Goal: Task Accomplishment & Management: Complete application form

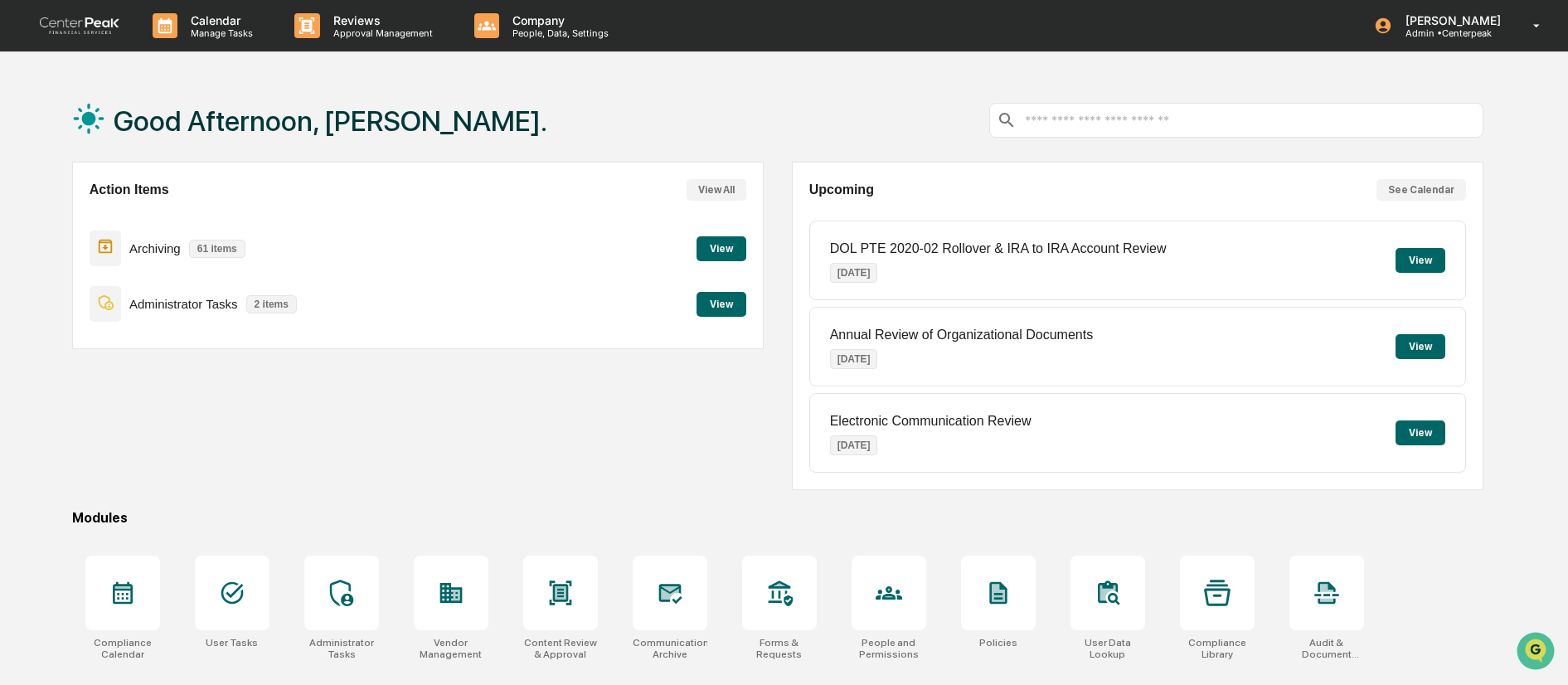
click at [721, 302] on button "View" at bounding box center [721, 305] width 50 height 25
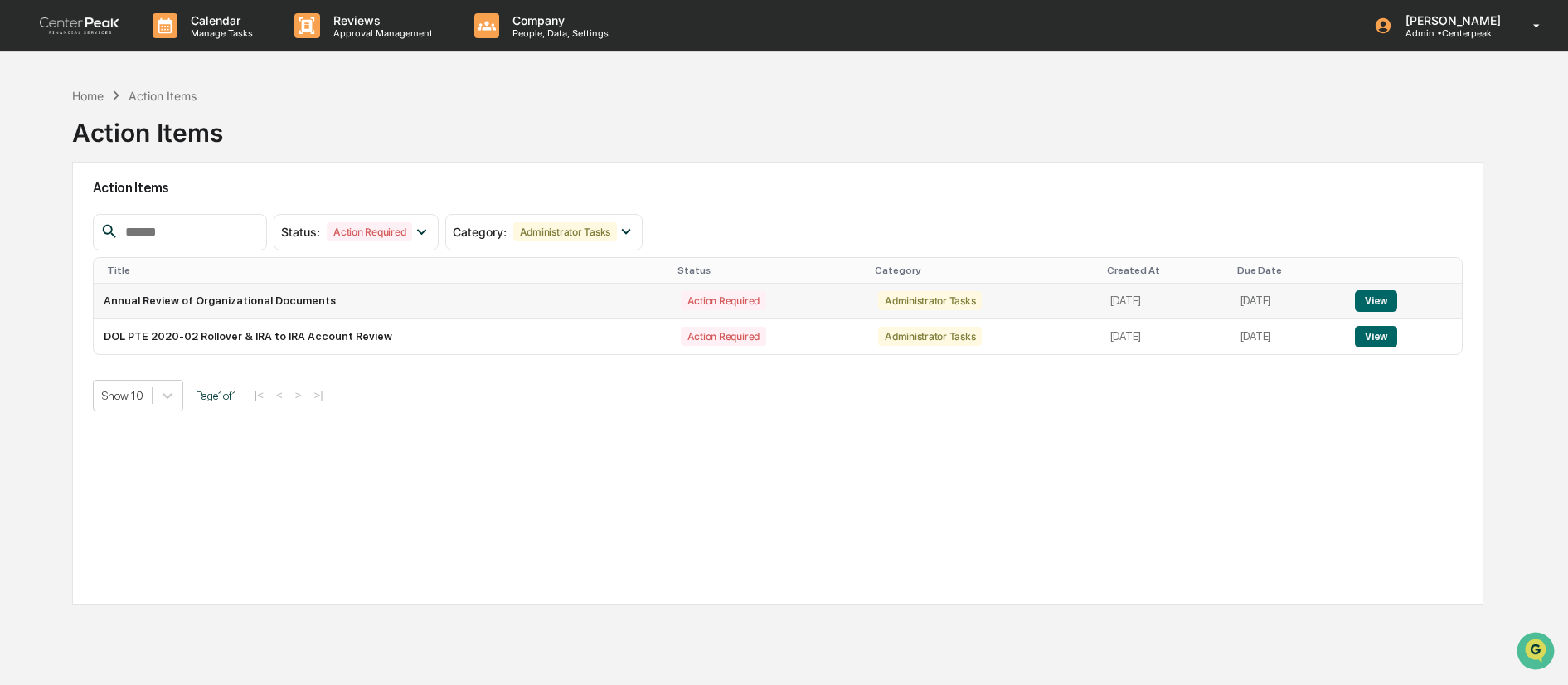
click at [1385, 298] on button "View" at bounding box center [1376, 301] width 42 height 21
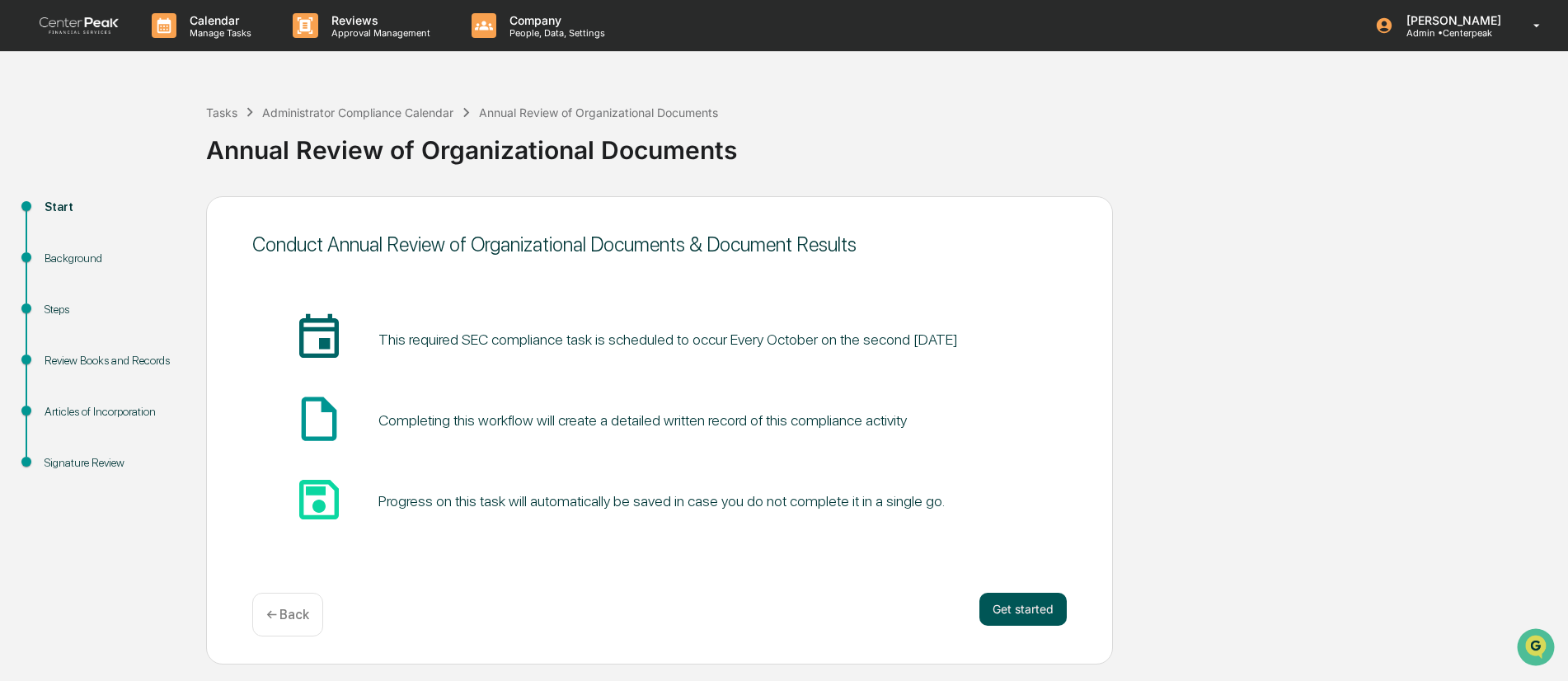
click at [1010, 617] on button "Get started" at bounding box center [1022, 609] width 87 height 33
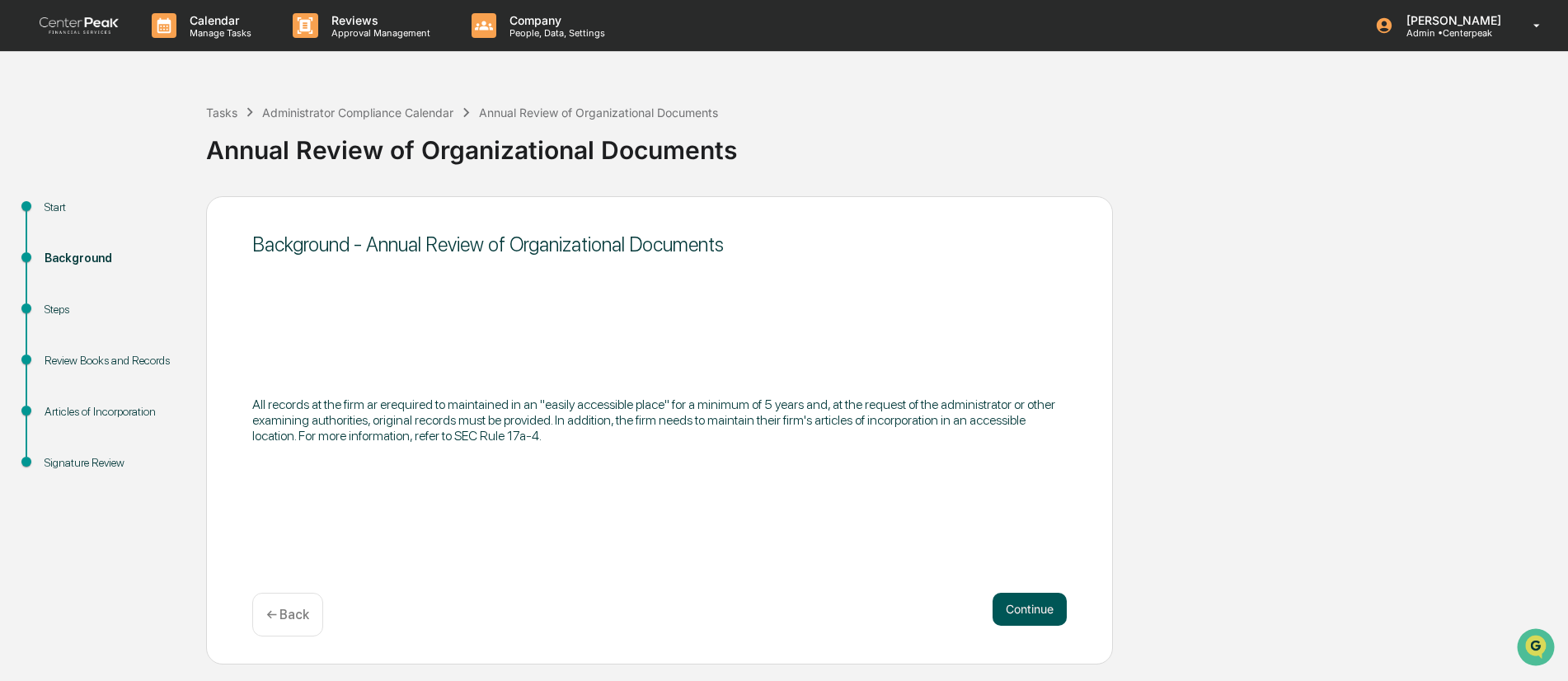
click at [1024, 608] on button "Continue" at bounding box center [1029, 609] width 74 height 33
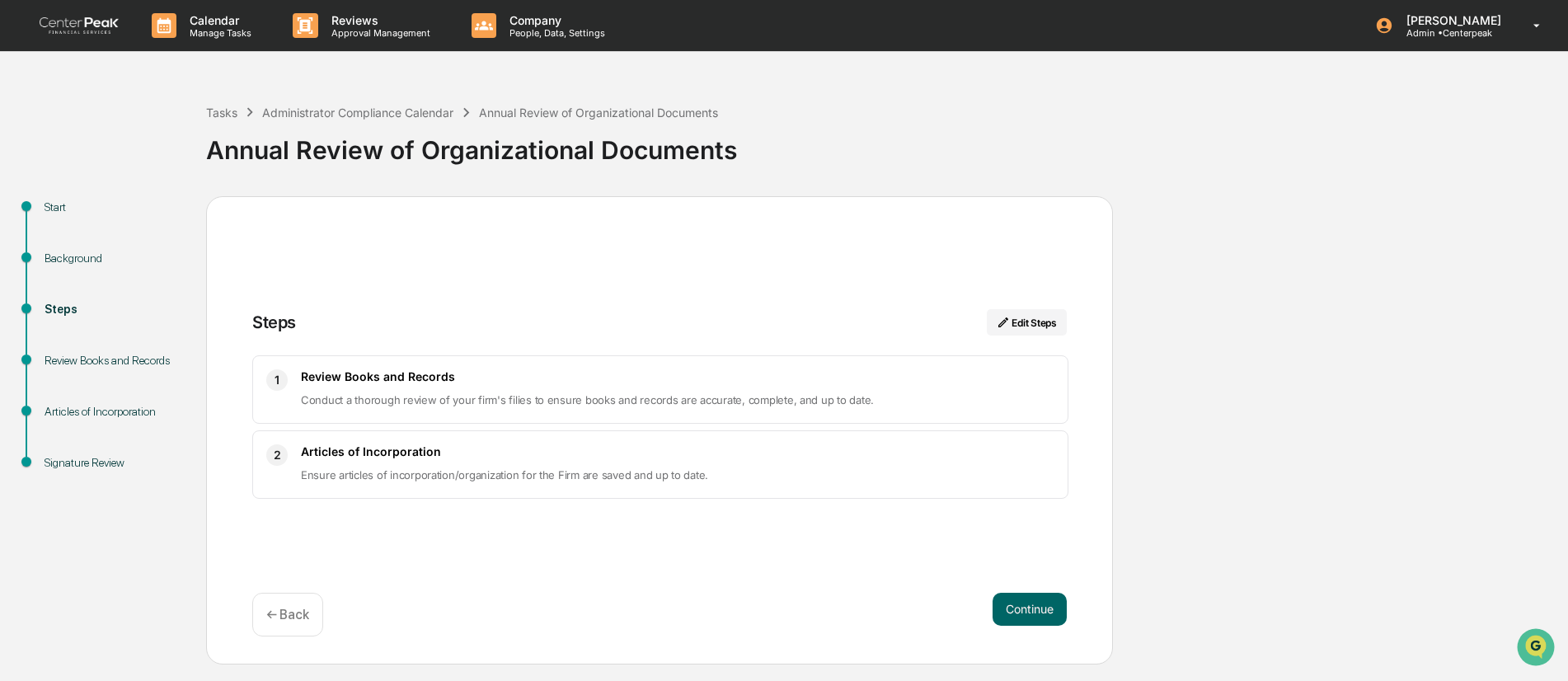
click at [1024, 608] on button "Continue" at bounding box center [1029, 609] width 74 height 33
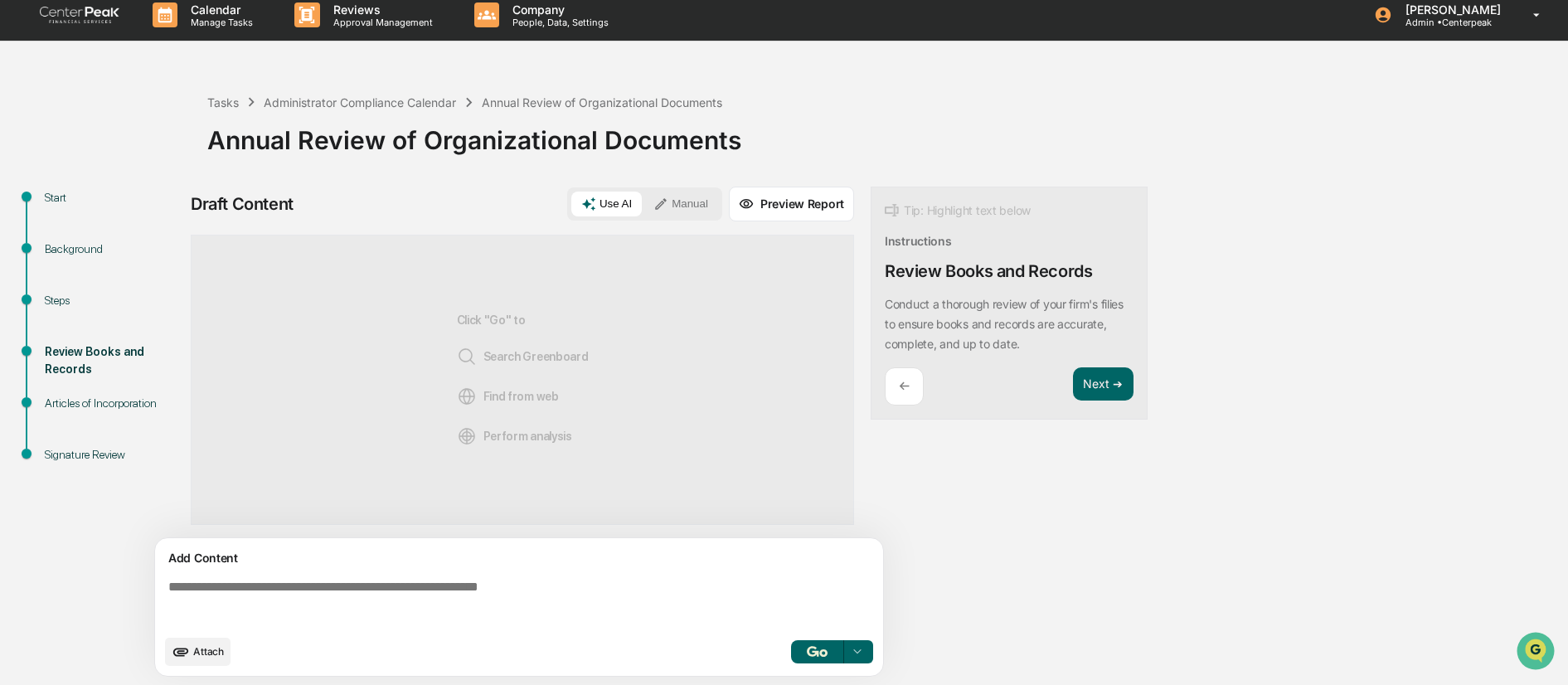
scroll to position [13, 0]
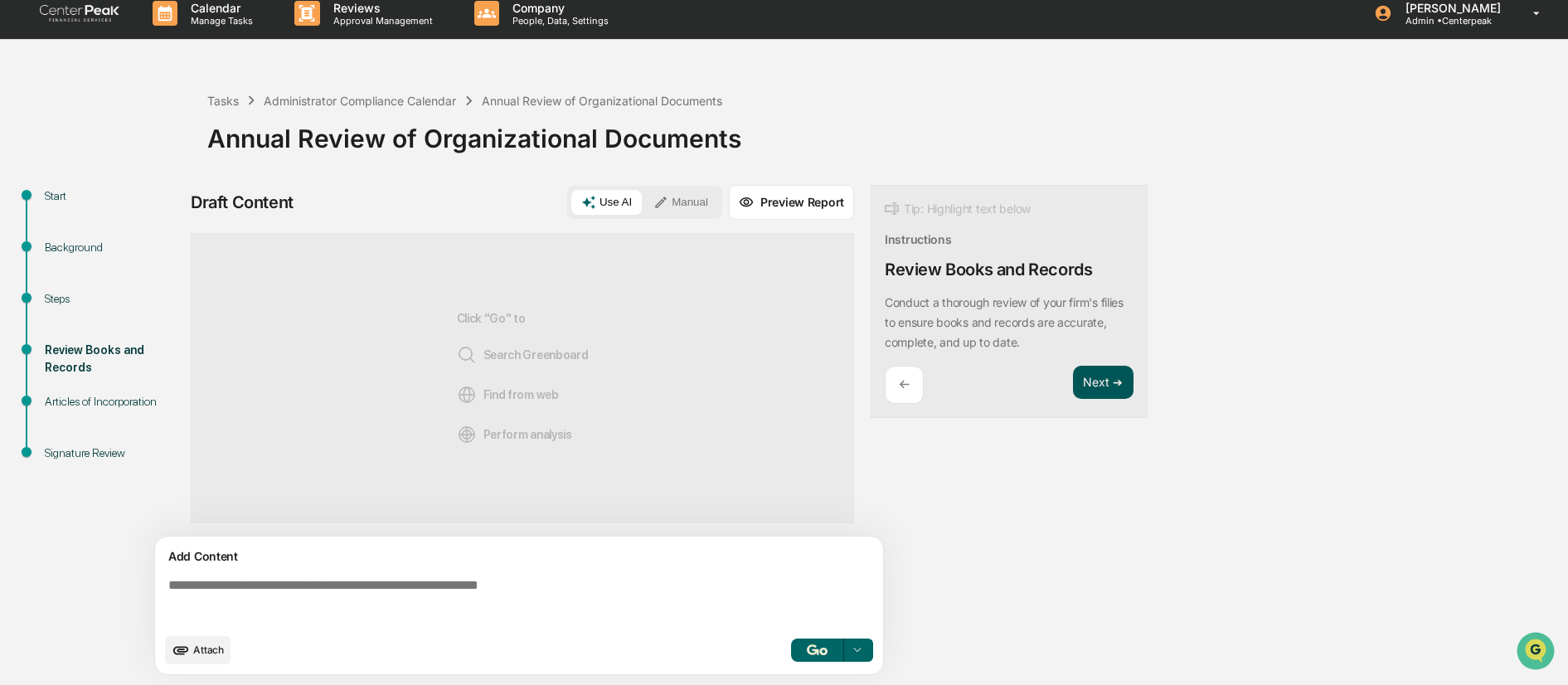
click at [1095, 384] on button "Next ➔" at bounding box center [1102, 382] width 61 height 34
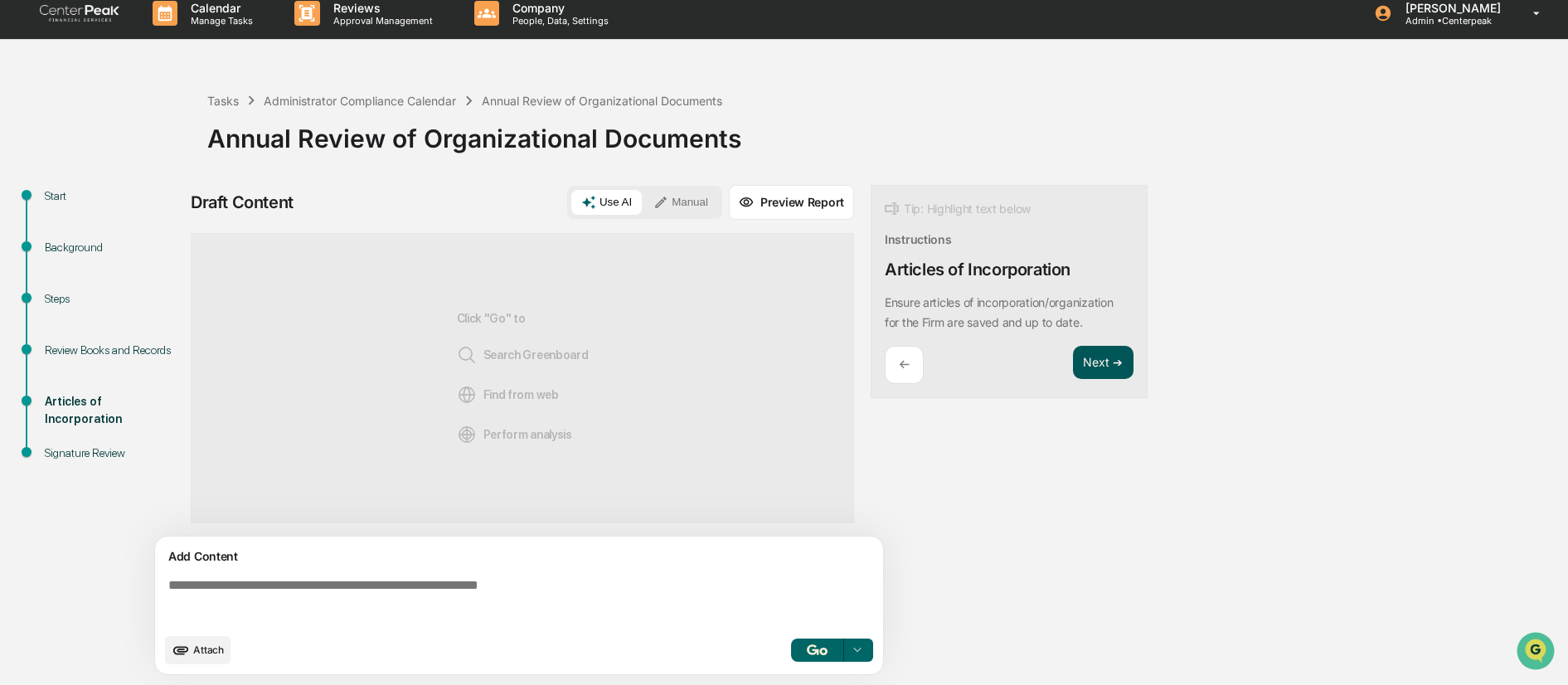
click at [1097, 370] on button "Next ➔" at bounding box center [1102, 362] width 61 height 34
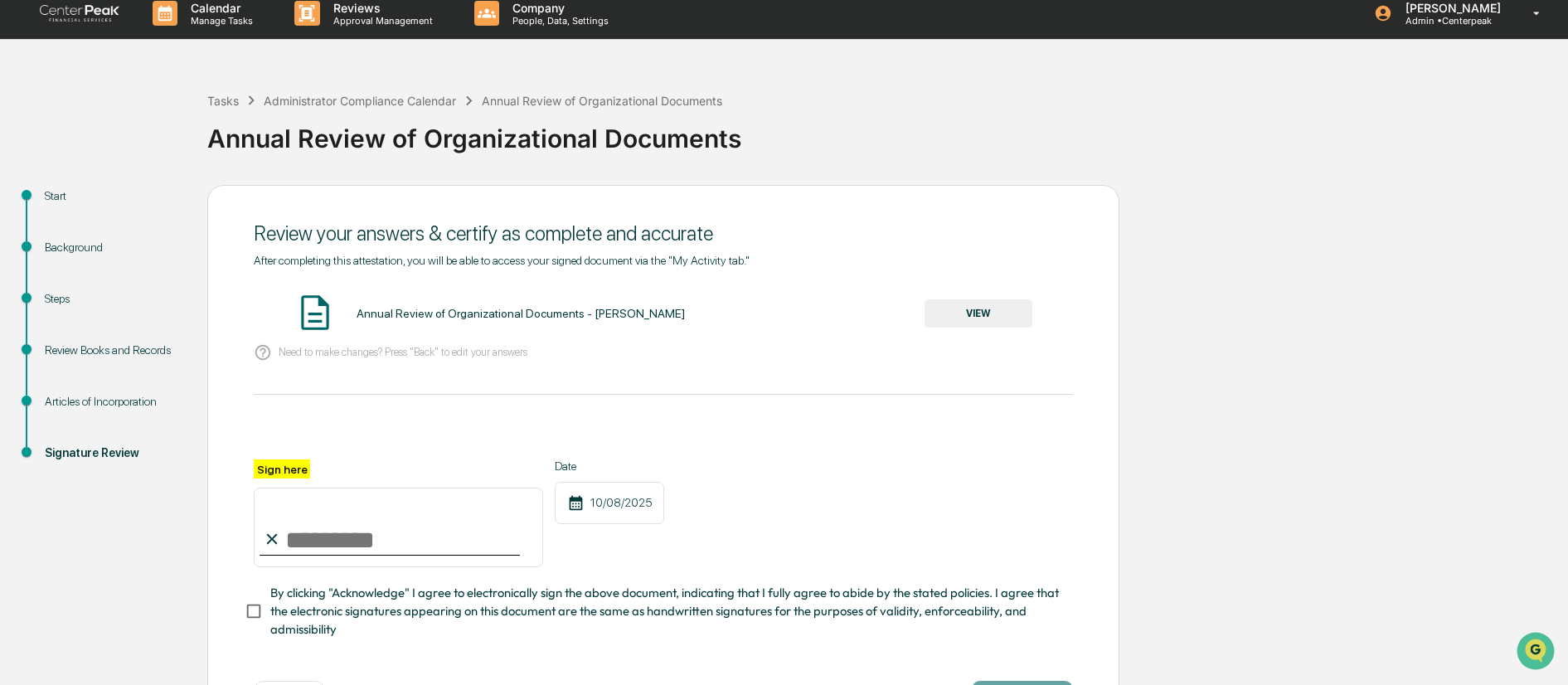
click at [288, 534] on input "Sign here" at bounding box center [398, 528] width 289 height 80
type input "**********"
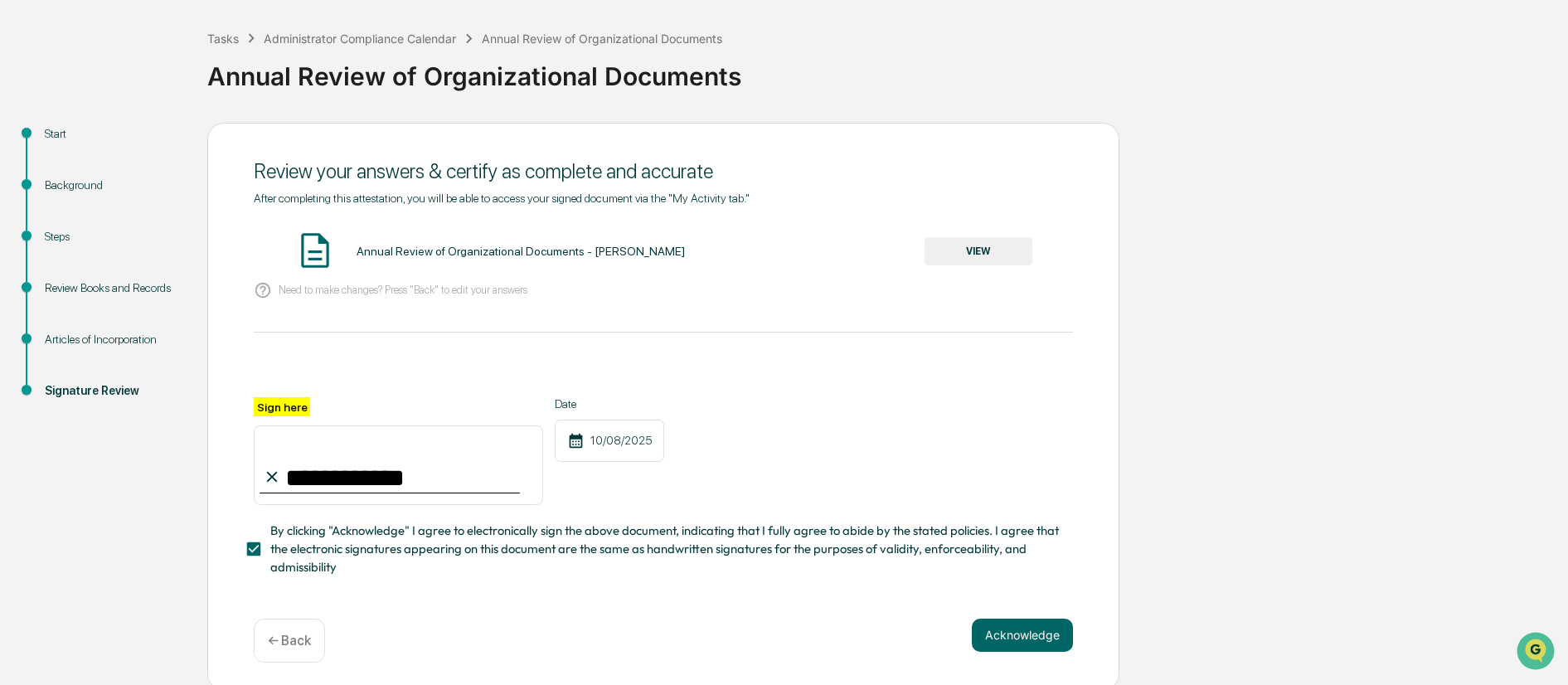
scroll to position [79, 0]
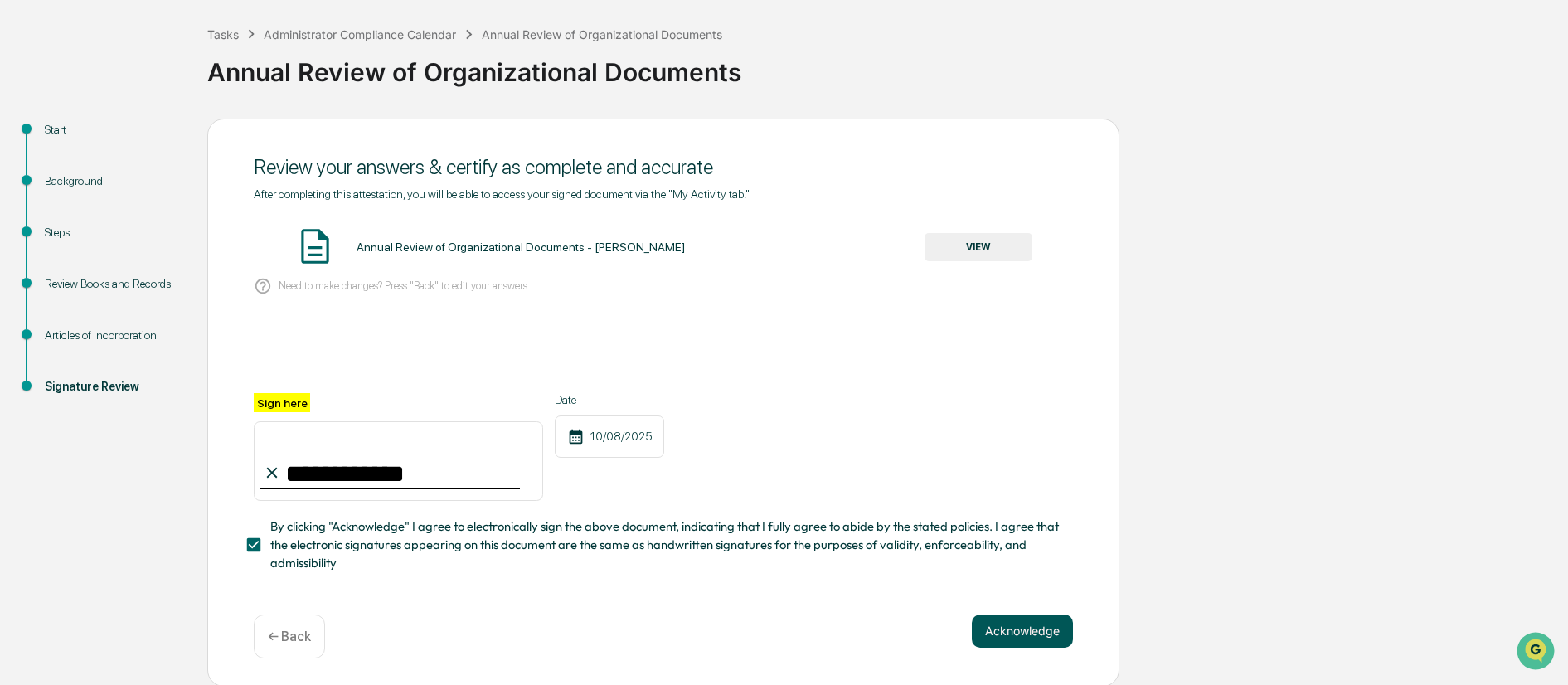
click at [1031, 636] on button "Acknowledge" at bounding box center [1022, 631] width 101 height 33
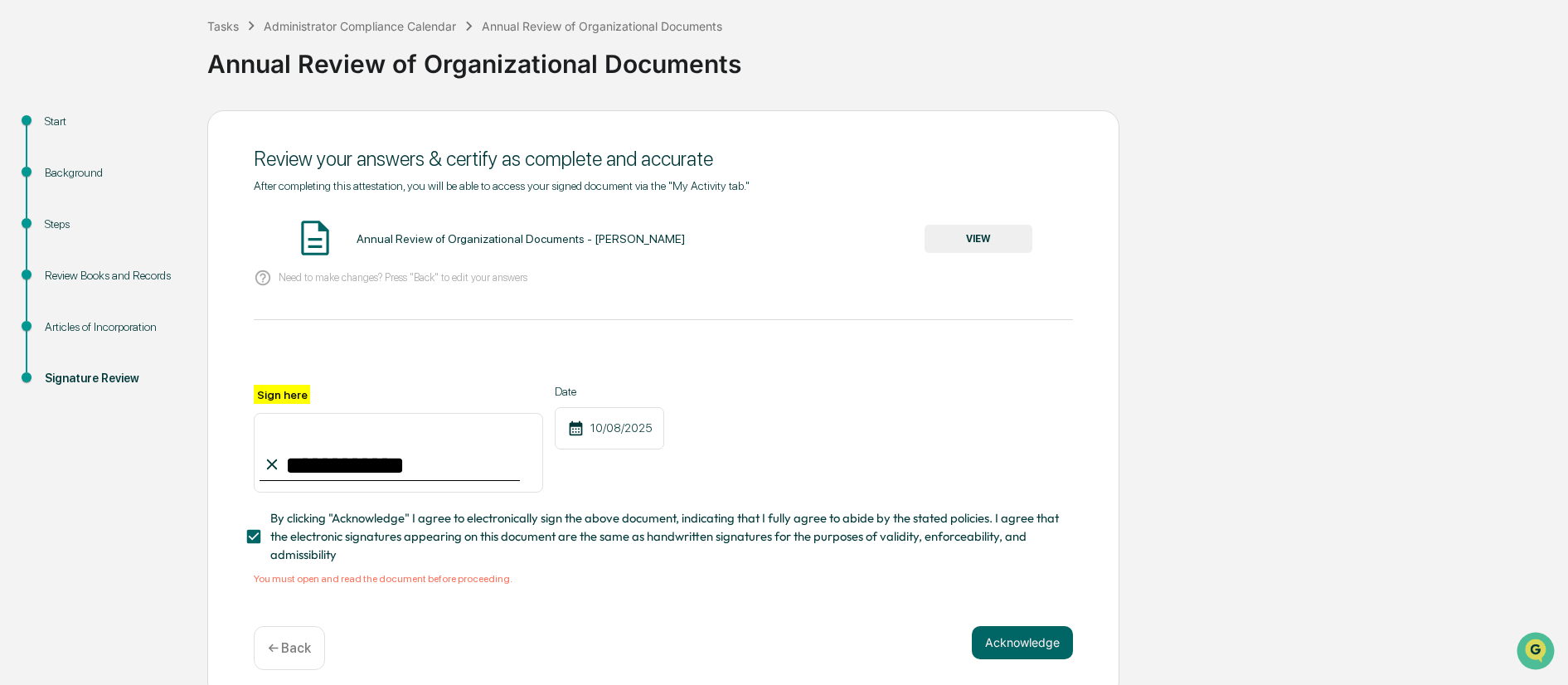
scroll to position [99, 0]
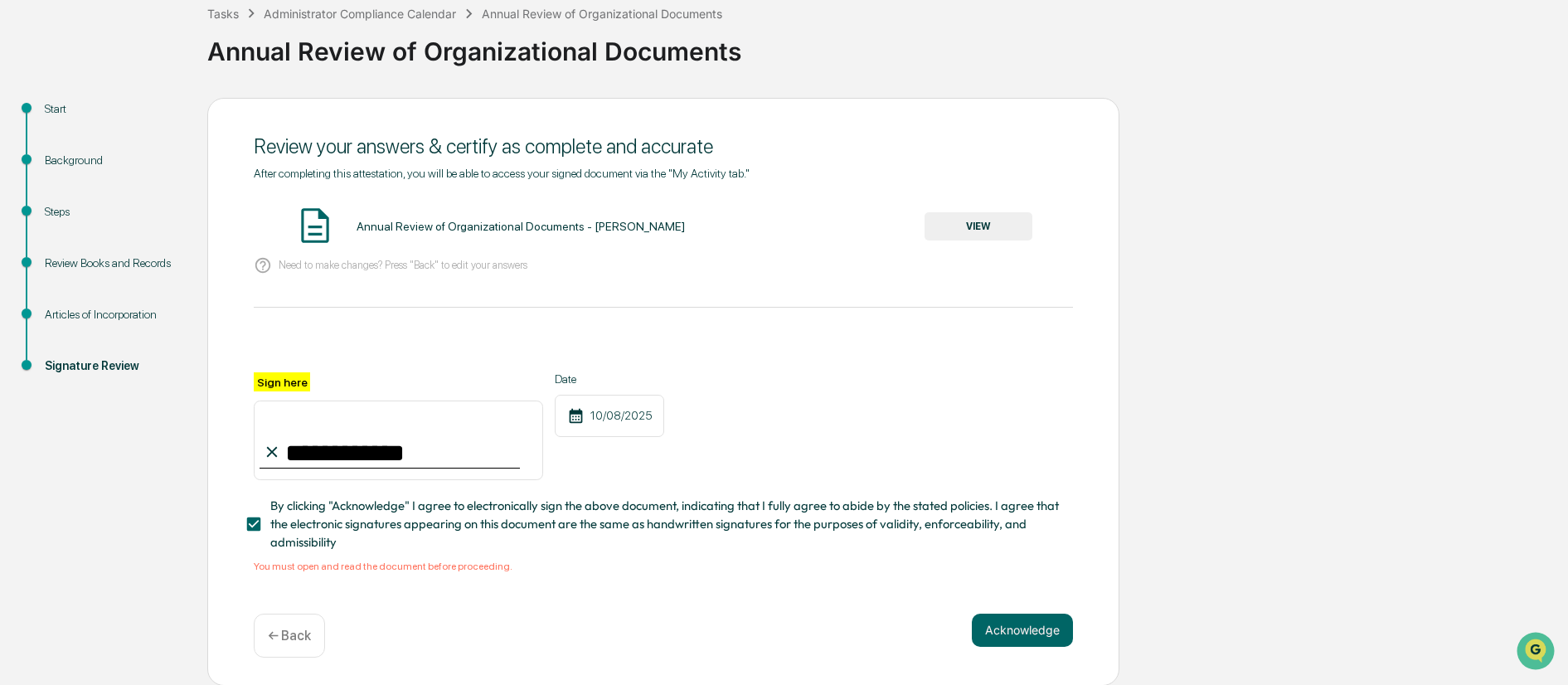
click at [970, 222] on button "VIEW" at bounding box center [979, 226] width 108 height 28
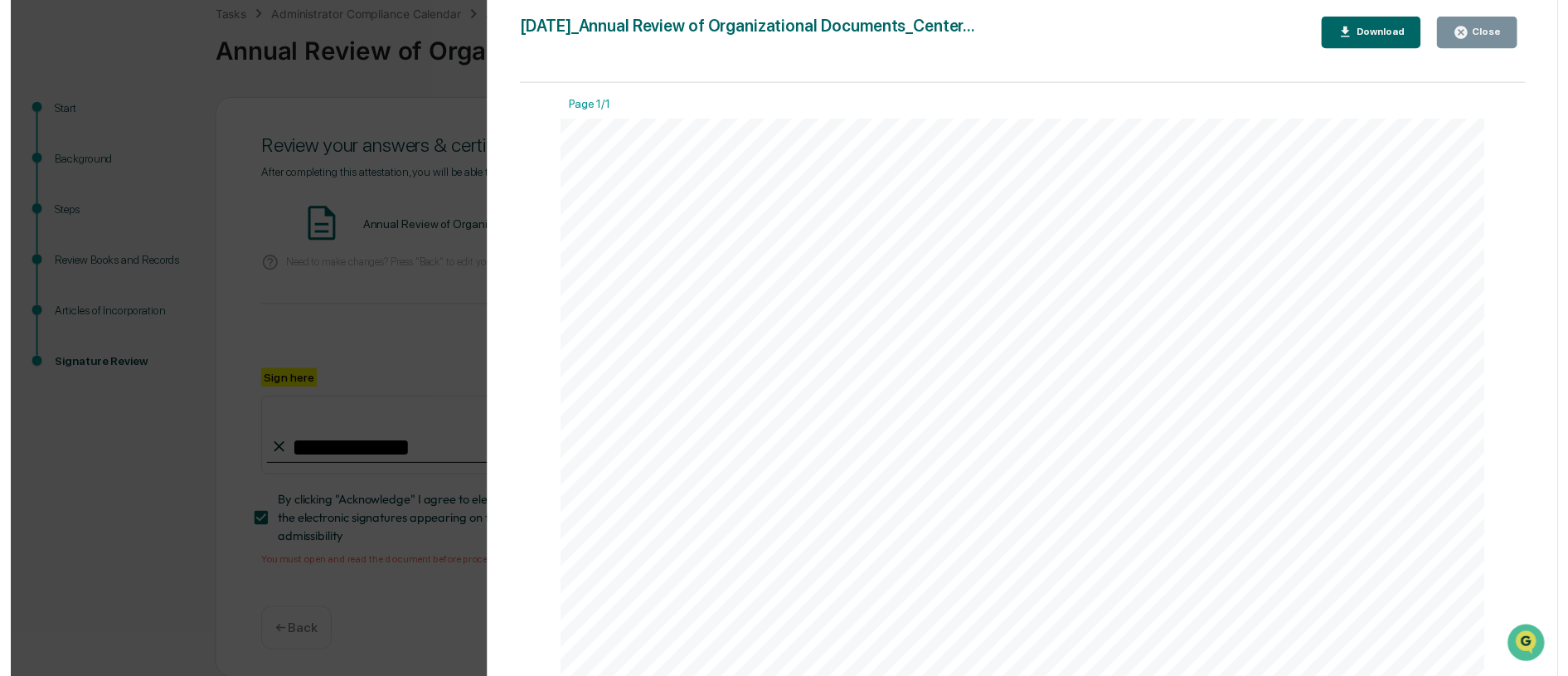
scroll to position [0, 0]
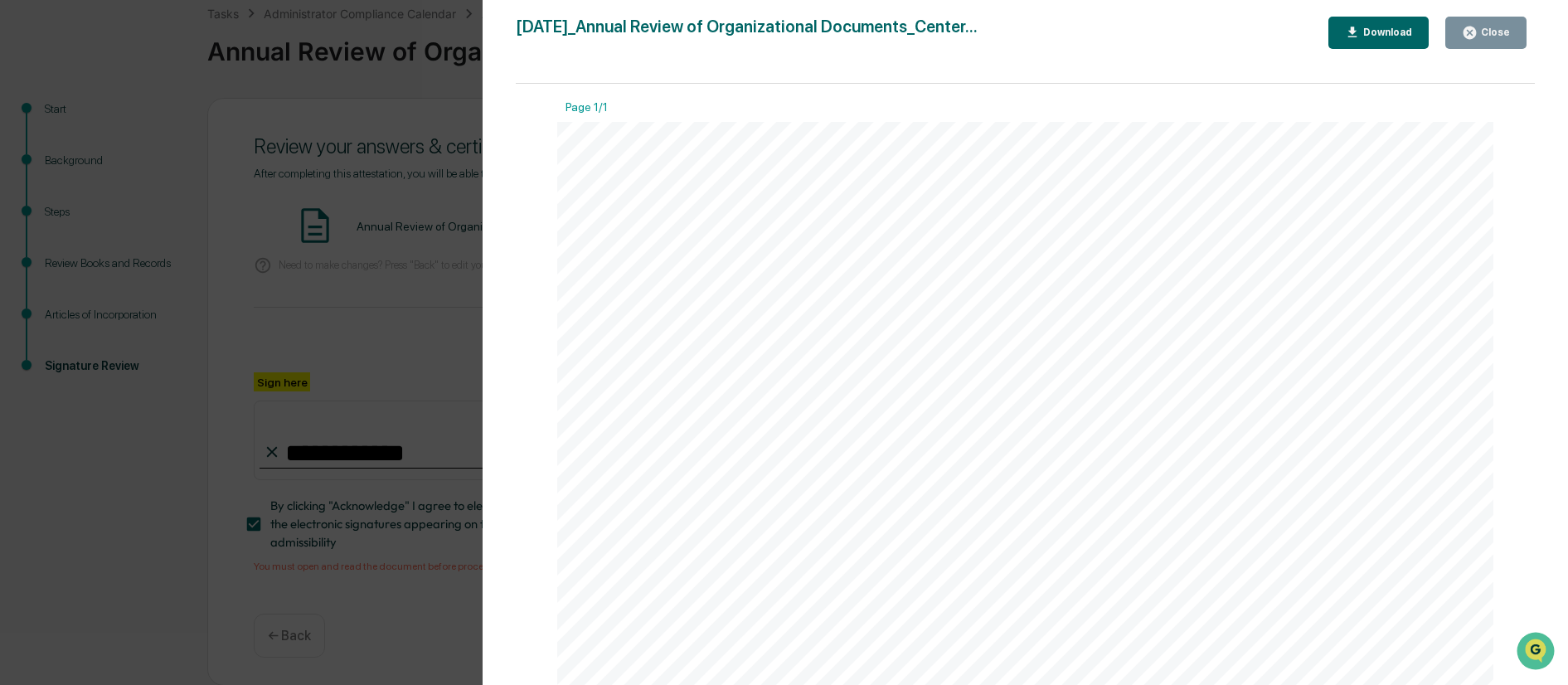
click at [1382, 34] on div "Download" at bounding box center [1386, 33] width 52 height 12
click at [1496, 35] on div "Close" at bounding box center [1494, 33] width 33 height 12
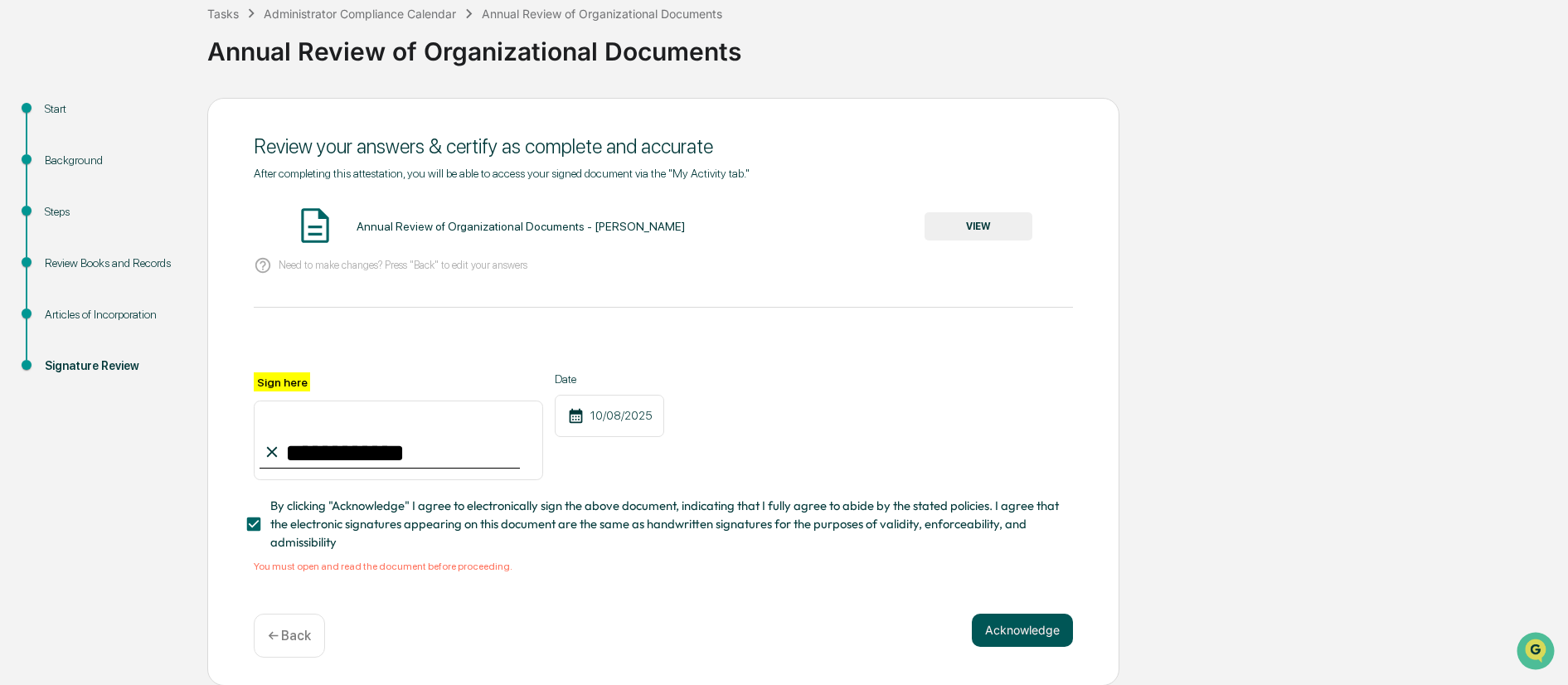
click at [1005, 630] on button "Acknowledge" at bounding box center [1022, 630] width 101 height 33
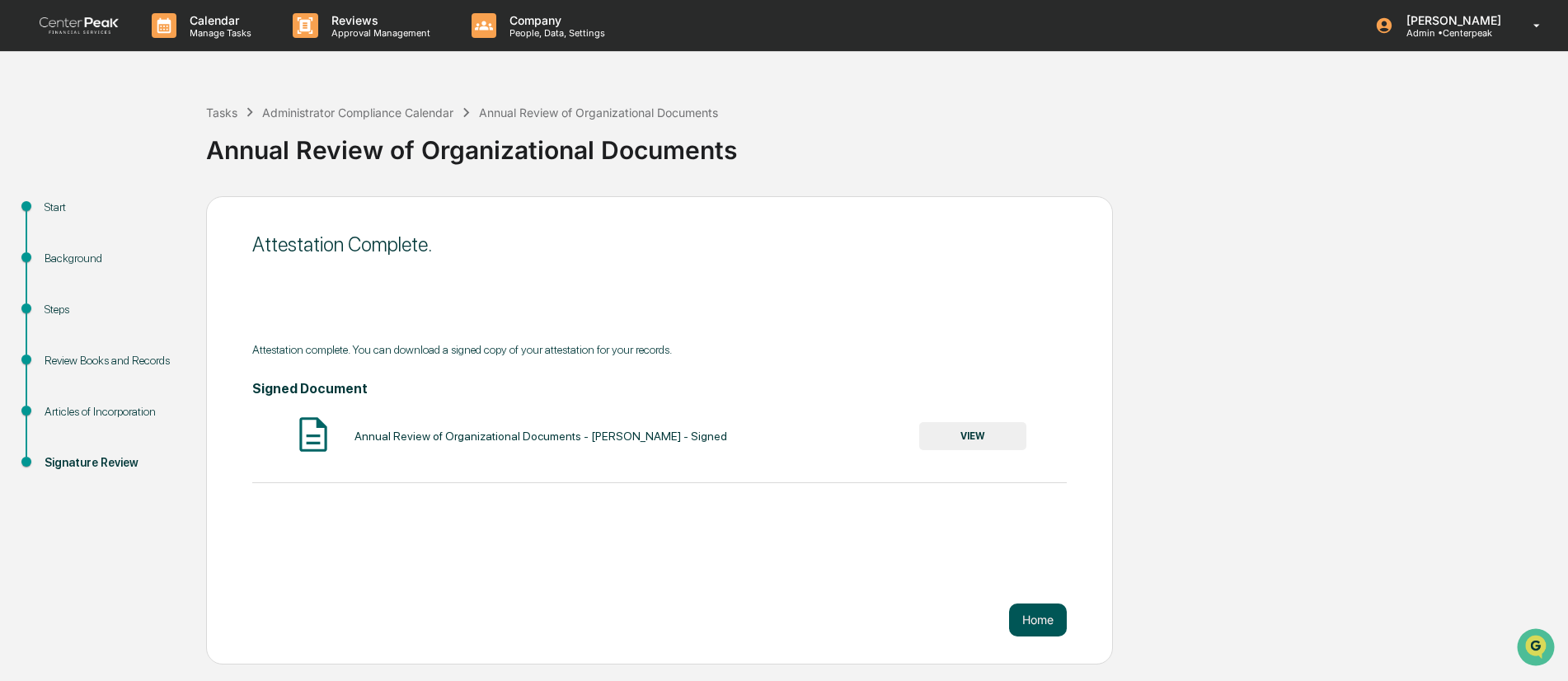
click at [1027, 628] on button "Home" at bounding box center [1038, 620] width 58 height 33
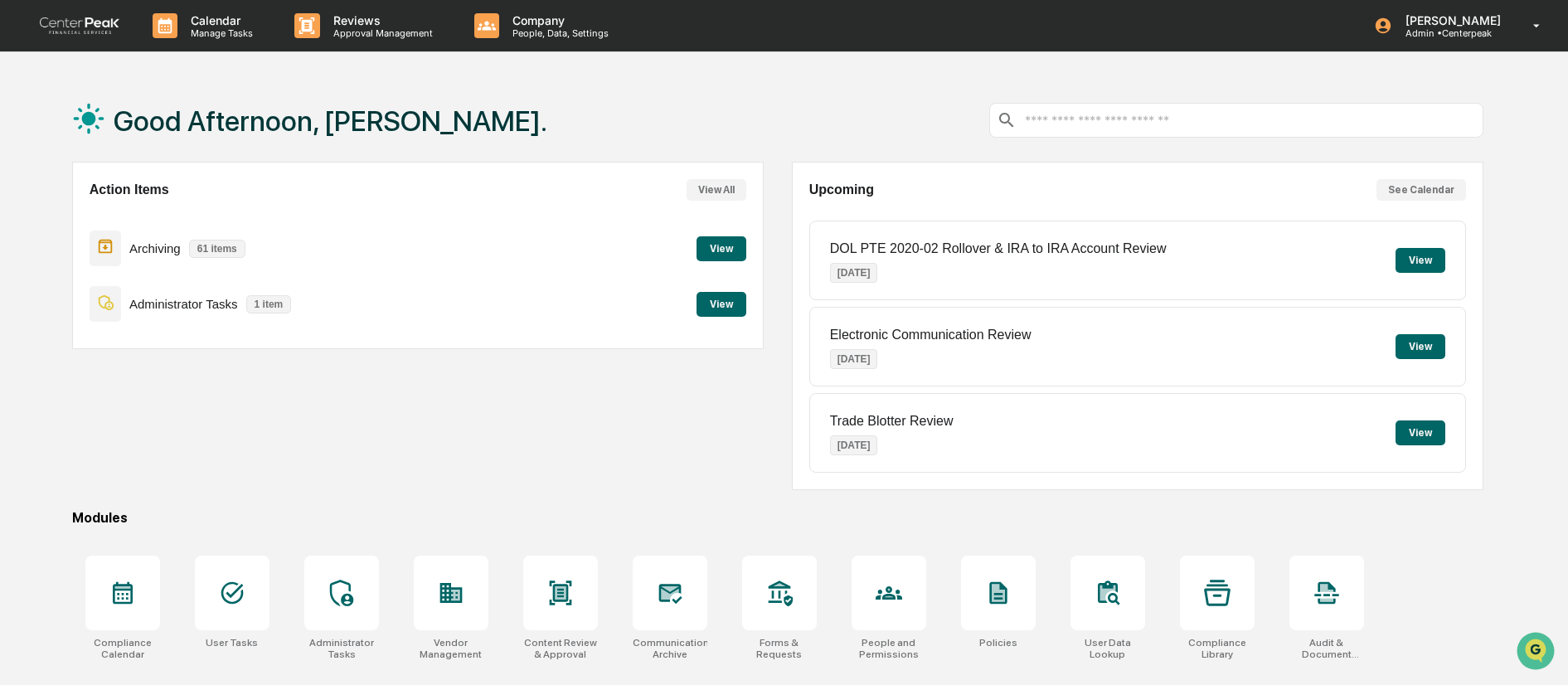
click at [728, 311] on button "View" at bounding box center [721, 305] width 50 height 25
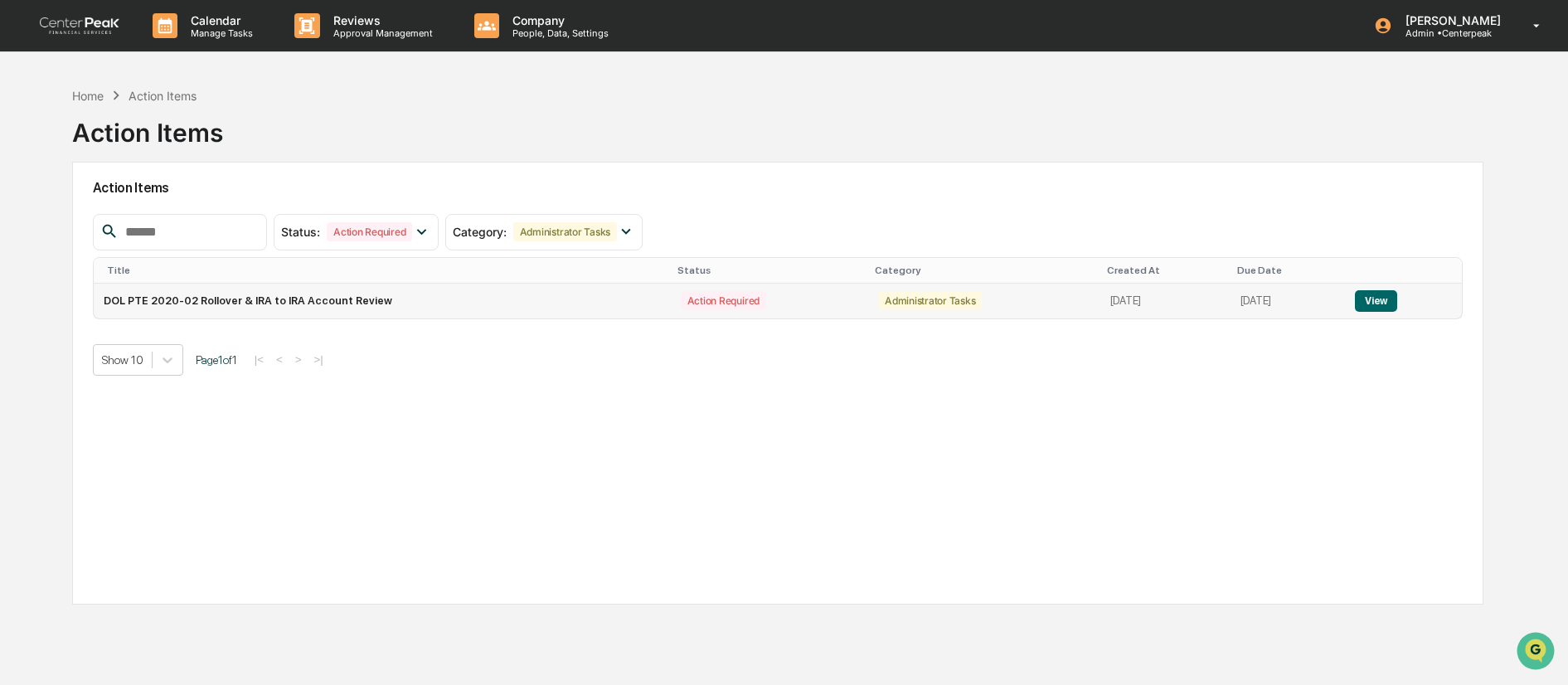
click at [1385, 304] on button "View" at bounding box center [1376, 301] width 42 height 21
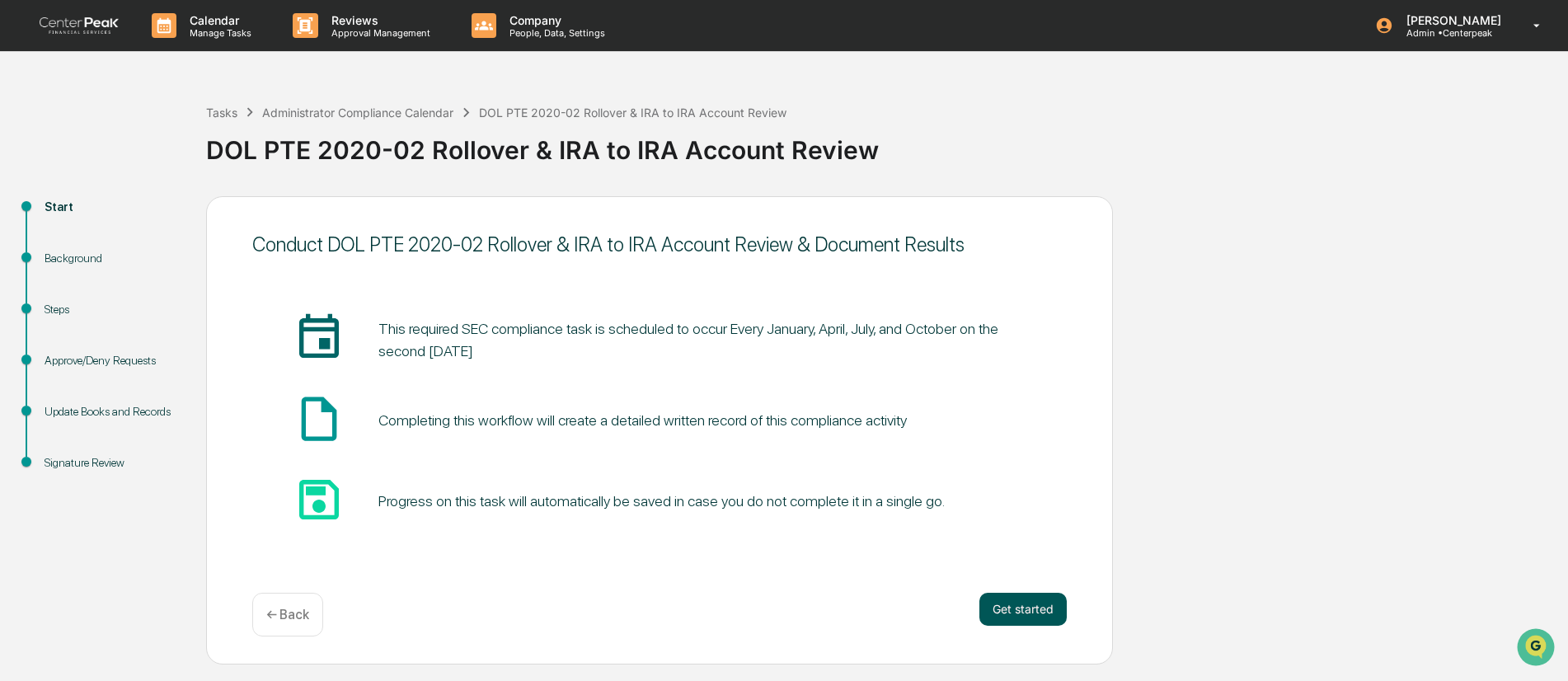
click at [1029, 605] on button "Get started" at bounding box center [1022, 609] width 87 height 33
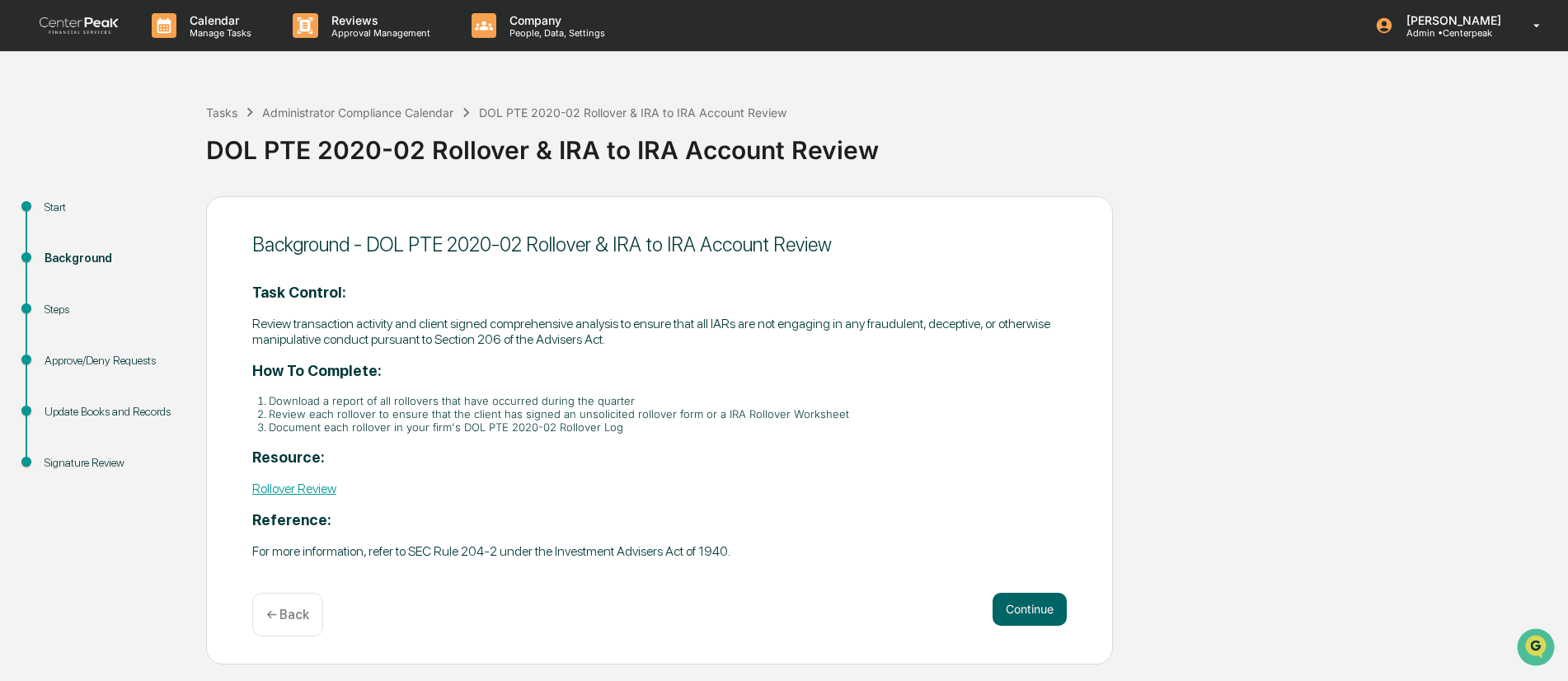
click at [326, 487] on link "Rollover Review" at bounding box center [294, 488] width 84 height 15
click at [1015, 610] on button "Continue" at bounding box center [1029, 609] width 74 height 33
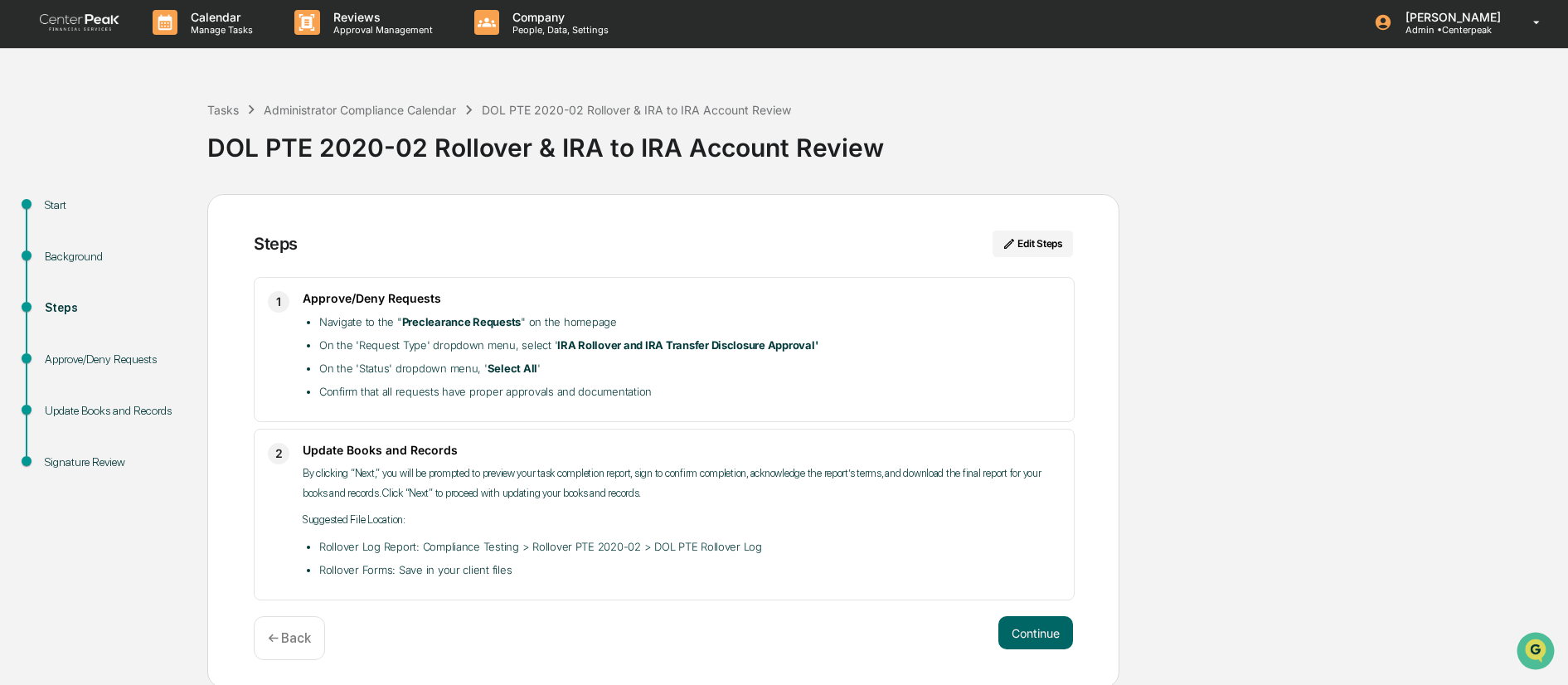
scroll to position [6, 0]
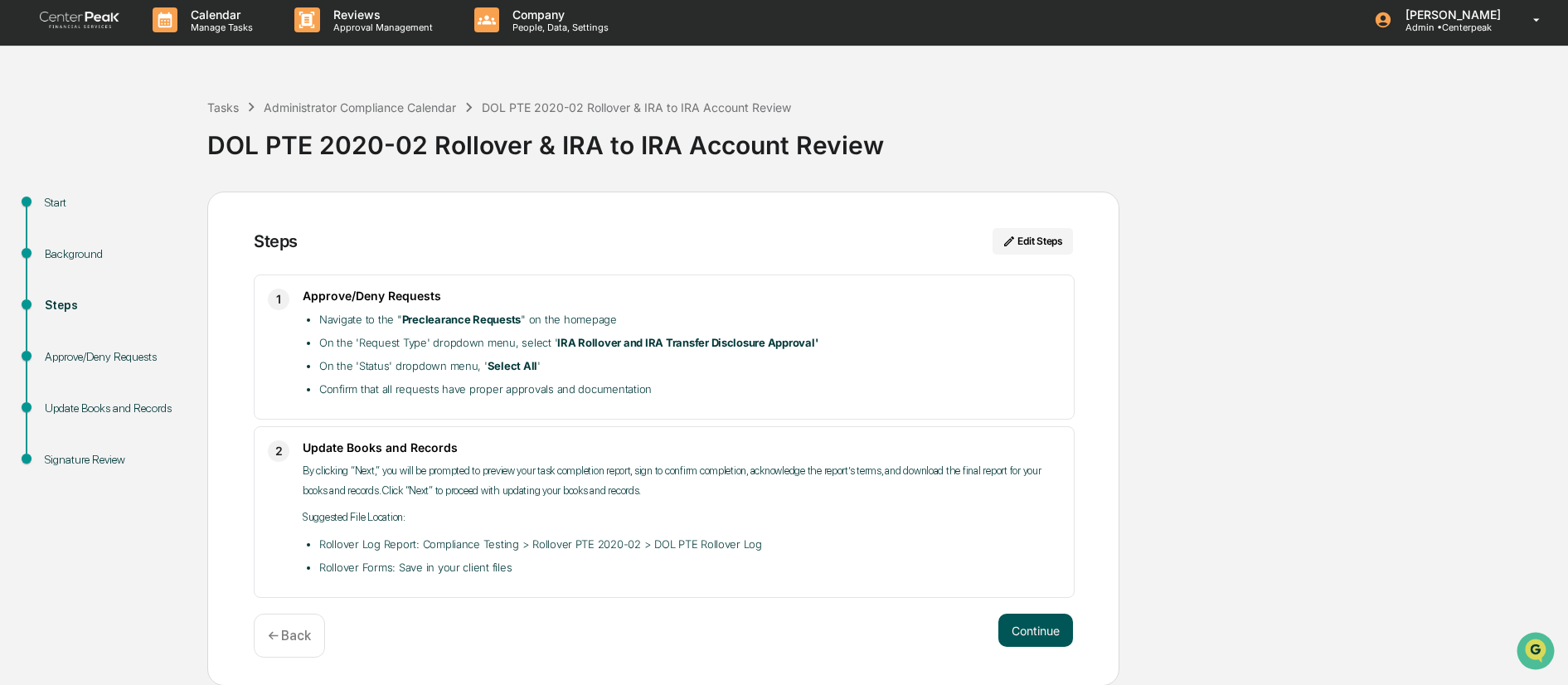
click at [1016, 630] on button "Continue" at bounding box center [1035, 630] width 74 height 33
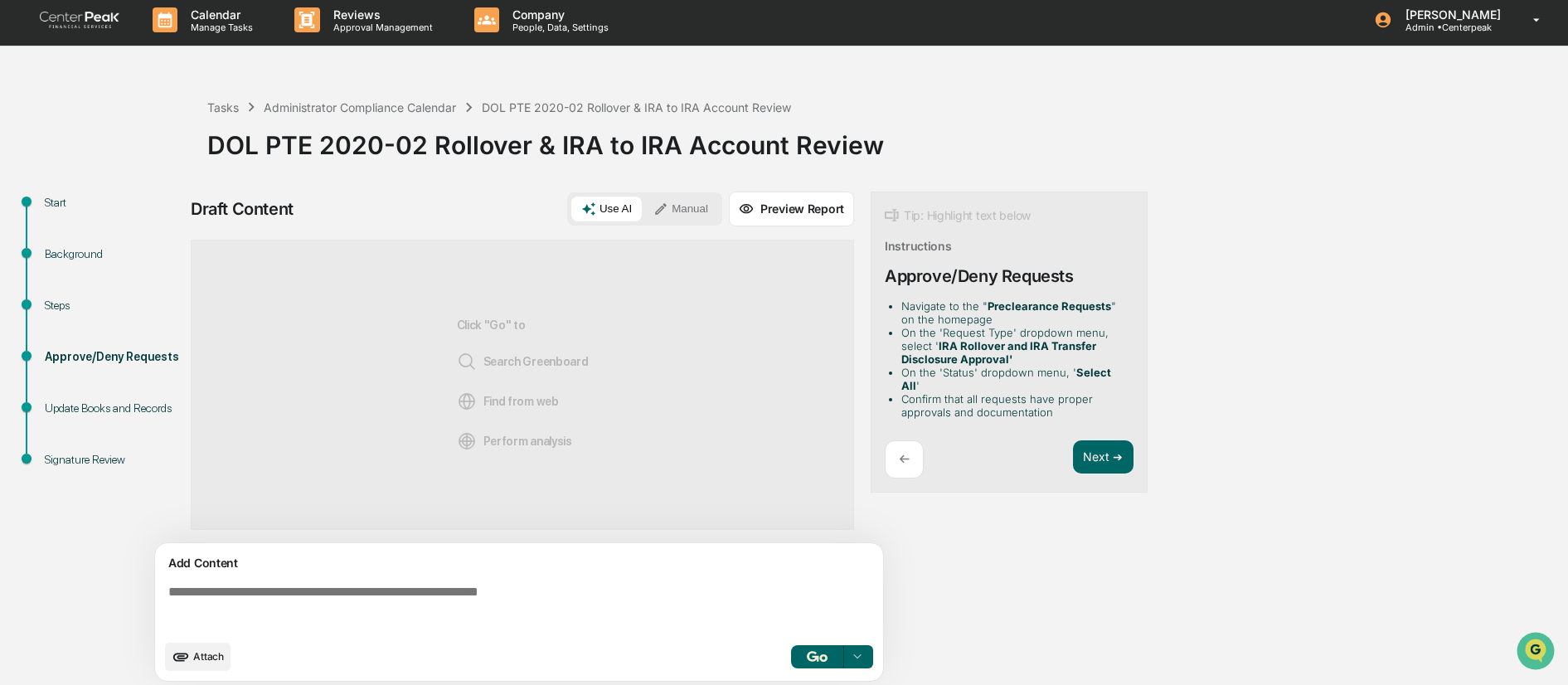
scroll to position [13, 0]
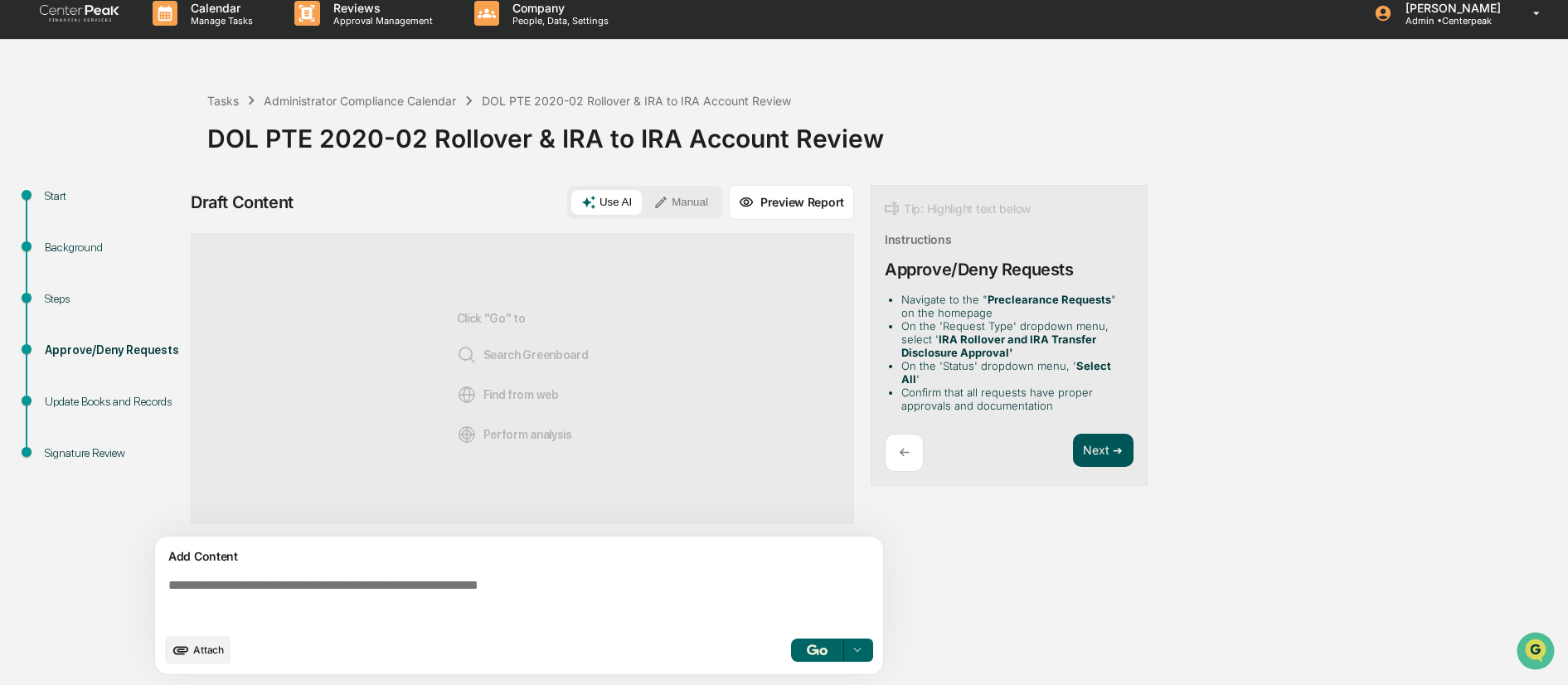
click at [1100, 437] on button "Next ➔" at bounding box center [1102, 451] width 61 height 34
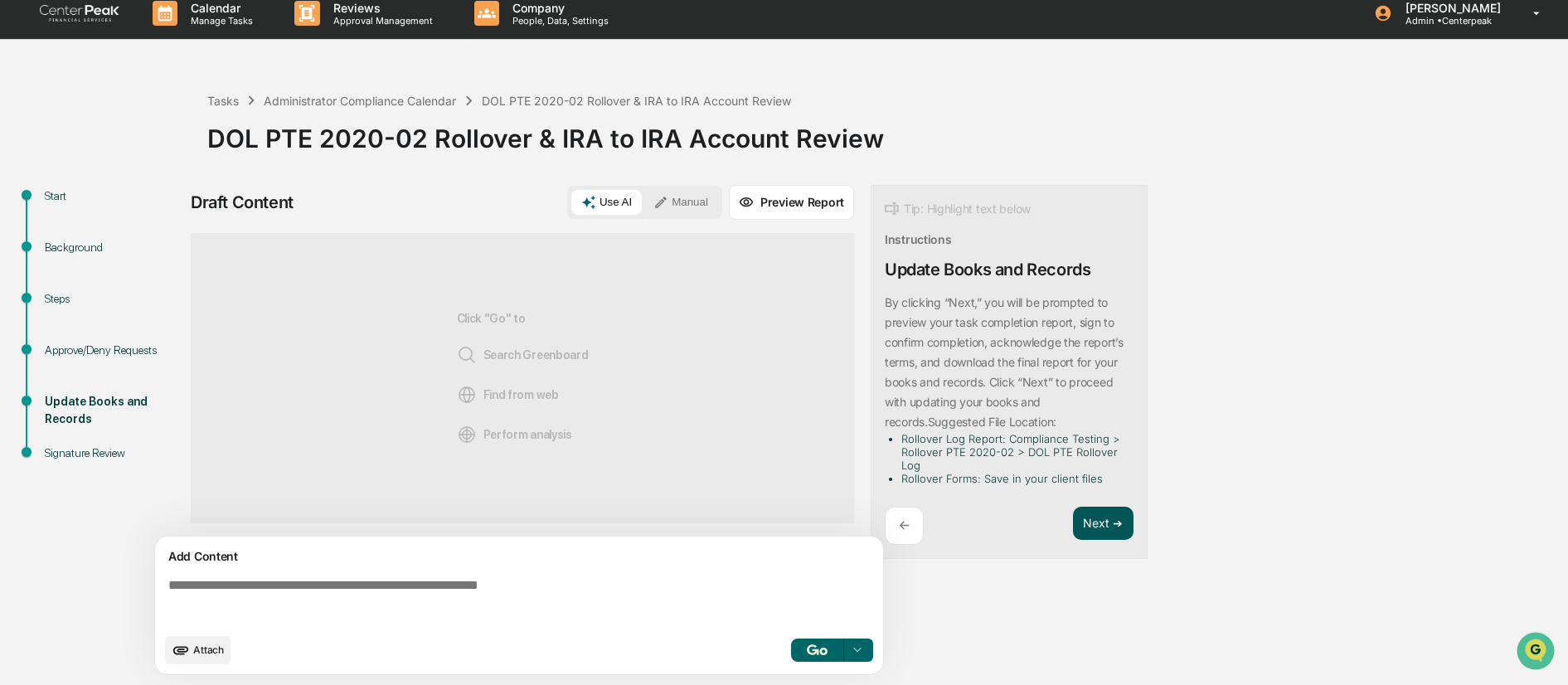
click at [1094, 523] on button "Next ➔" at bounding box center [1102, 523] width 61 height 34
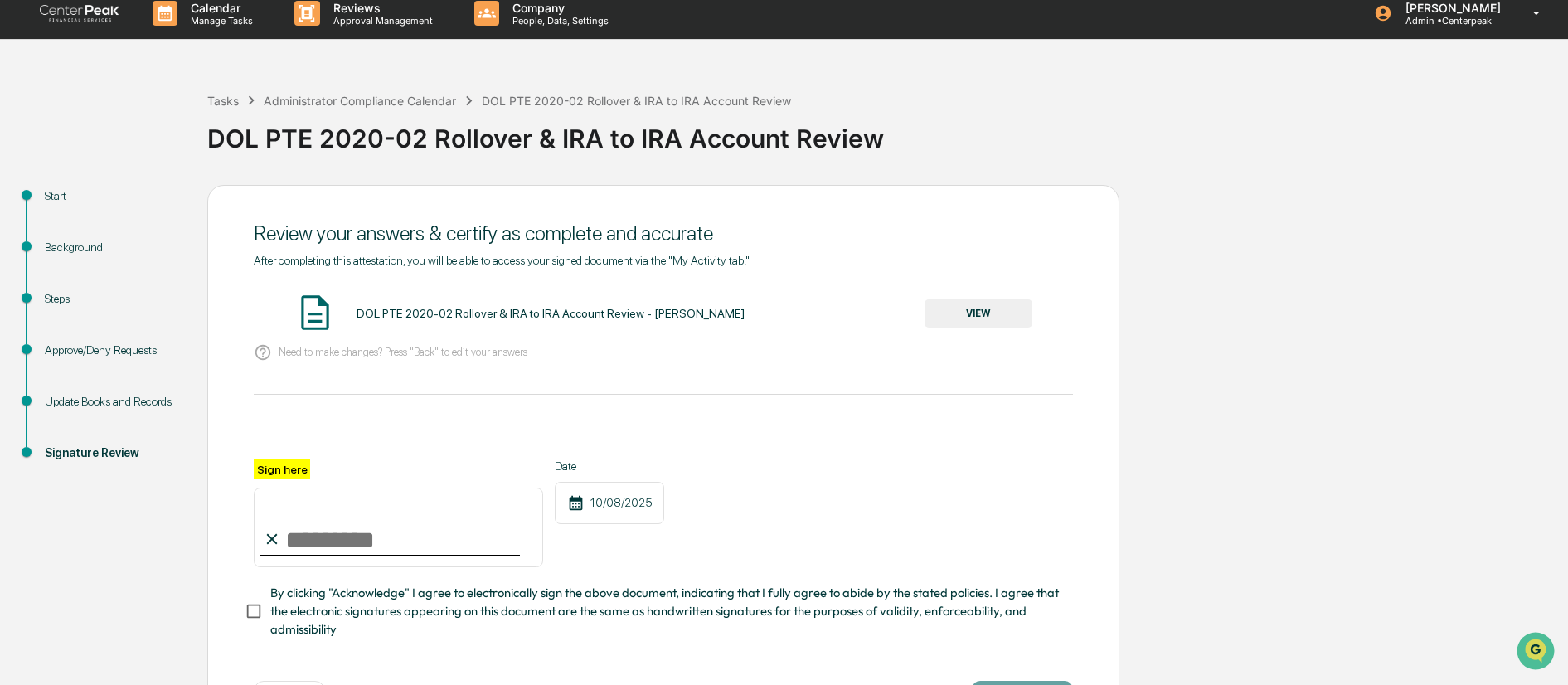
click at [960, 312] on button "VIEW" at bounding box center [979, 313] width 108 height 28
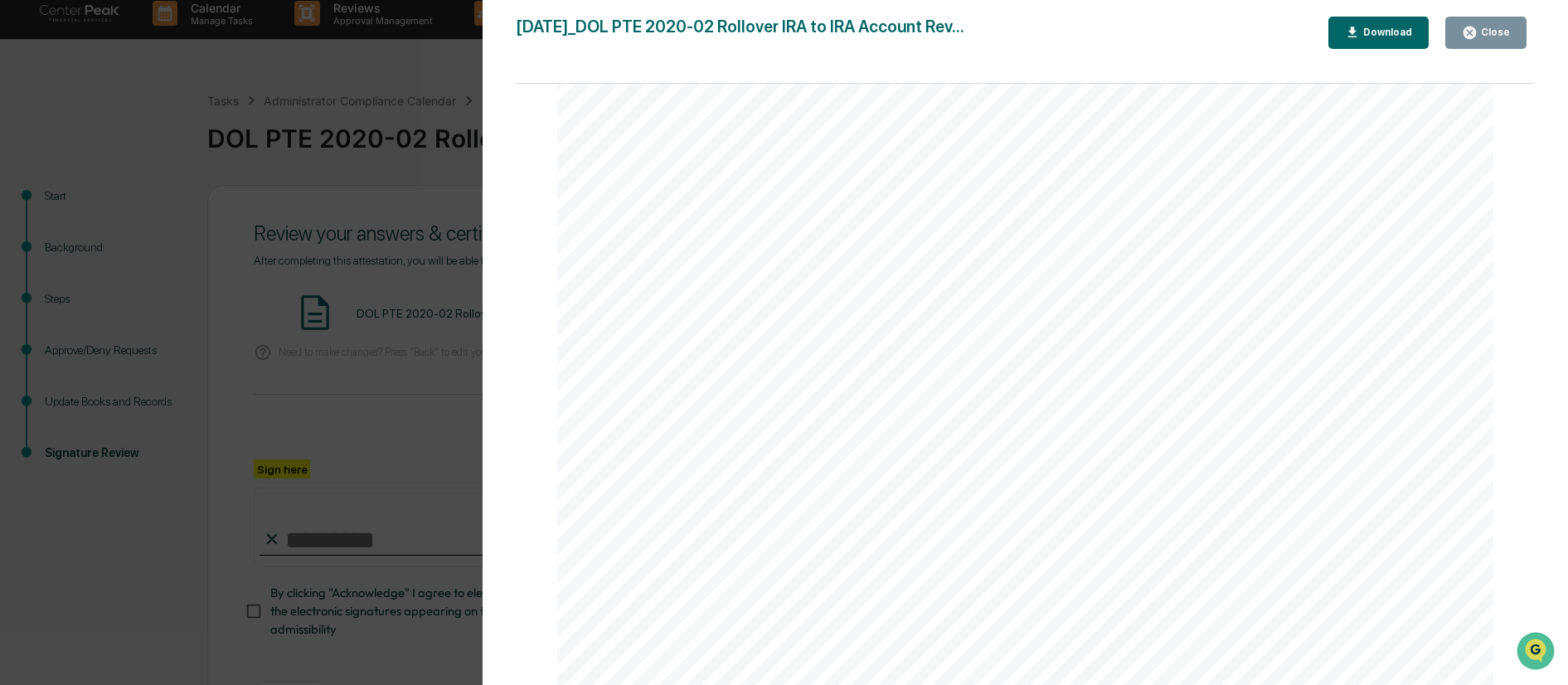
scroll to position [151, 0]
click at [1367, 30] on div "Download" at bounding box center [1386, 33] width 52 height 12
